Goal: Communication & Community: Answer question/provide support

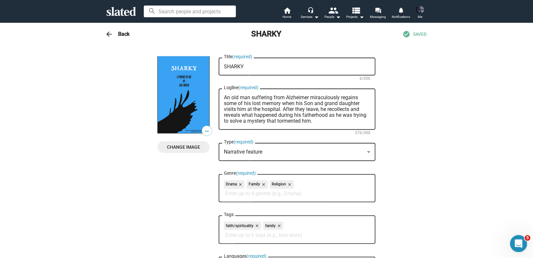
click at [513, 243] on icon "Open Intercom Messenger" at bounding box center [517, 242] width 11 height 11
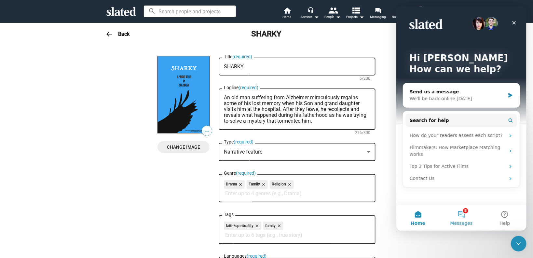
click at [468, 214] on button "5 Messages" at bounding box center [460, 218] width 43 height 26
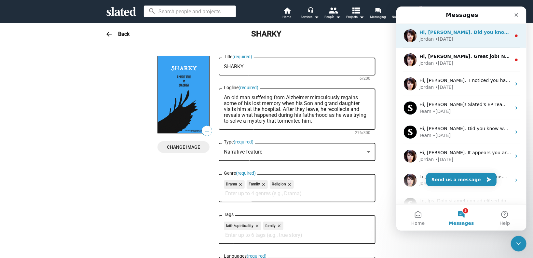
click at [483, 40] on div "Jordan • [DATE]" at bounding box center [465, 39] width 92 height 7
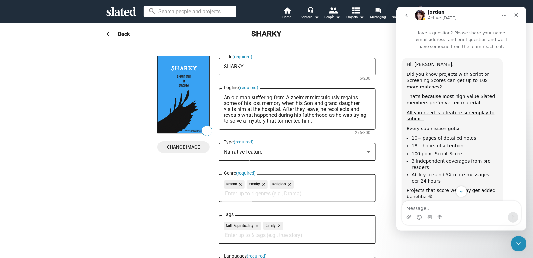
scroll to position [78, 0]
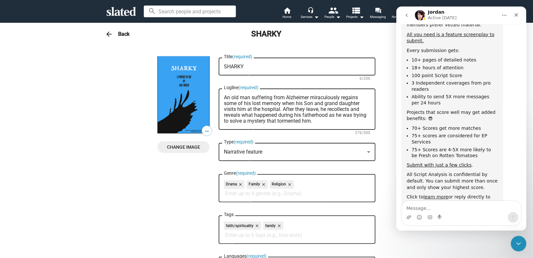
click at [403, 14] on button "go back" at bounding box center [406, 15] width 12 height 12
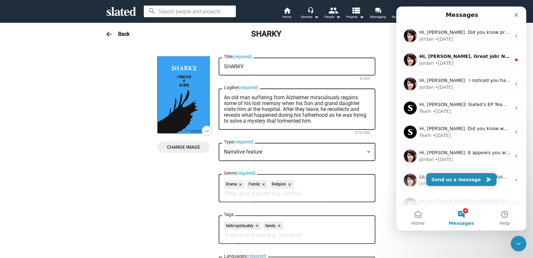
scroll to position [0, 0]
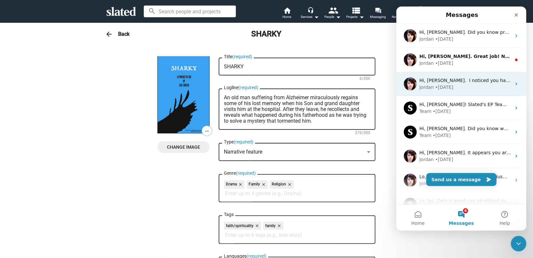
click at [487, 84] on div "[PERSON_NAME] • [DATE]" at bounding box center [465, 87] width 92 height 7
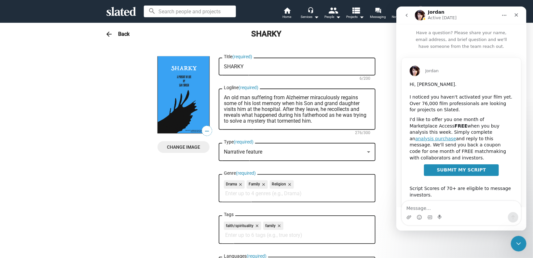
scroll to position [150, 0]
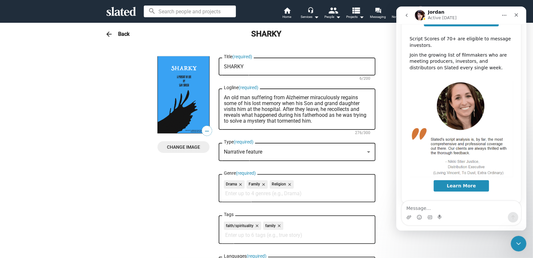
click at [407, 15] on icon "go back" at bounding box center [405, 15] width 5 height 5
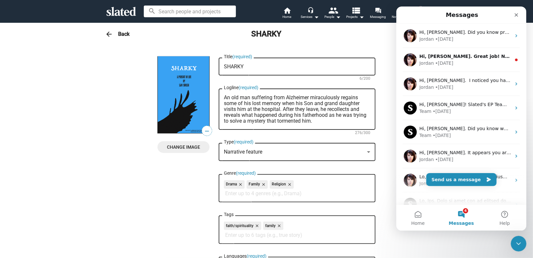
scroll to position [0, 0]
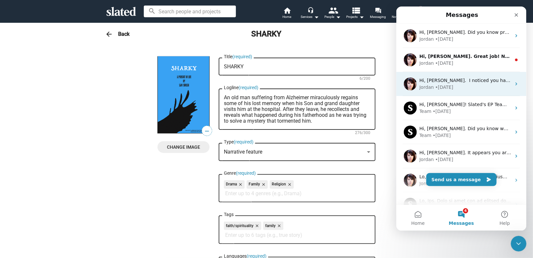
click at [490, 75] on div "Hi, [PERSON_NAME]. ​ I noticed you haven't activated your film yet. Over 76,000…" at bounding box center [461, 84] width 130 height 24
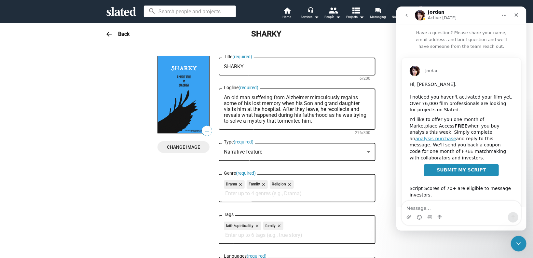
scroll to position [150, 0]
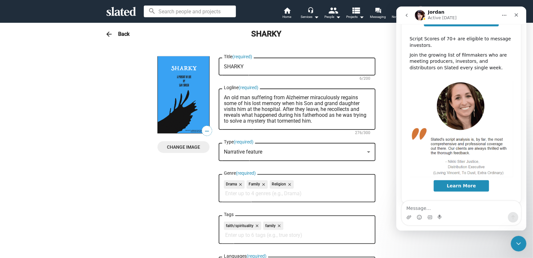
click at [406, 16] on icon "go back" at bounding box center [405, 15] width 5 height 5
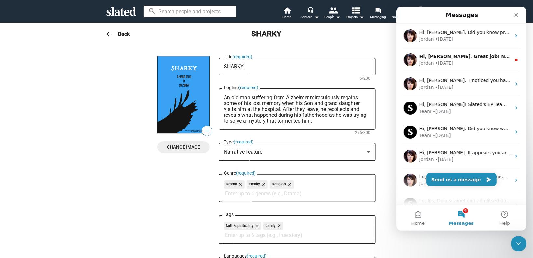
scroll to position [0, 0]
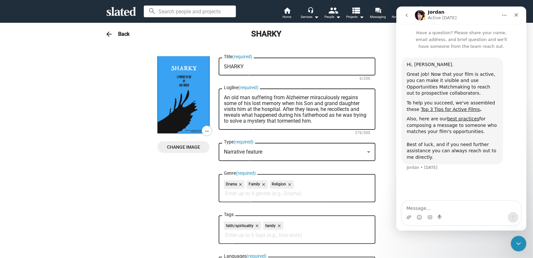
click at [405, 18] on button "go back" at bounding box center [406, 15] width 12 height 12
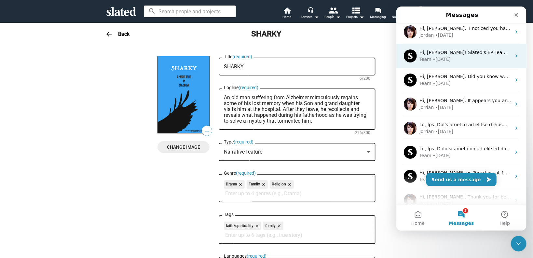
scroll to position [86, 0]
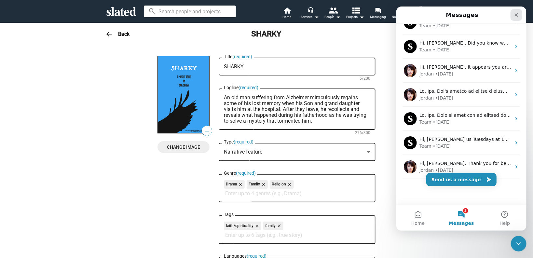
click at [517, 17] on icon "Close" at bounding box center [515, 14] width 5 height 5
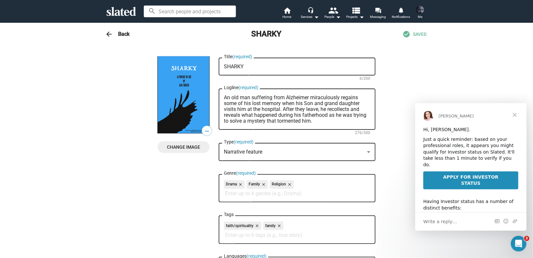
scroll to position [0, 0]
click at [515, 117] on span "Close" at bounding box center [513, 114] width 23 height 23
